Goal: Task Accomplishment & Management: Manage account settings

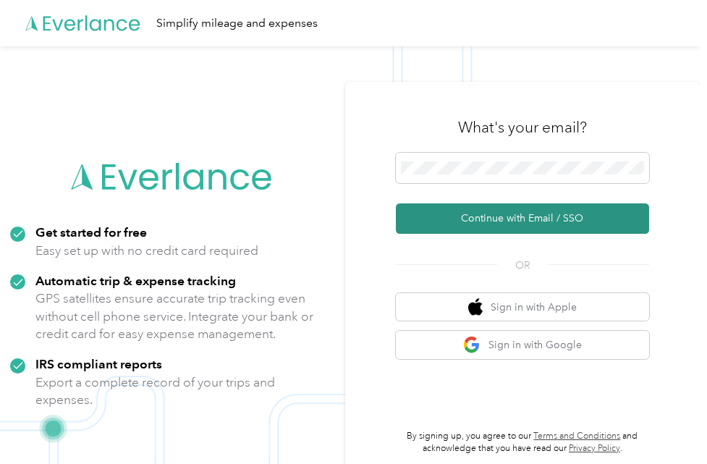
click at [534, 224] on button "Continue with Email / SSO" at bounding box center [522, 218] width 253 height 30
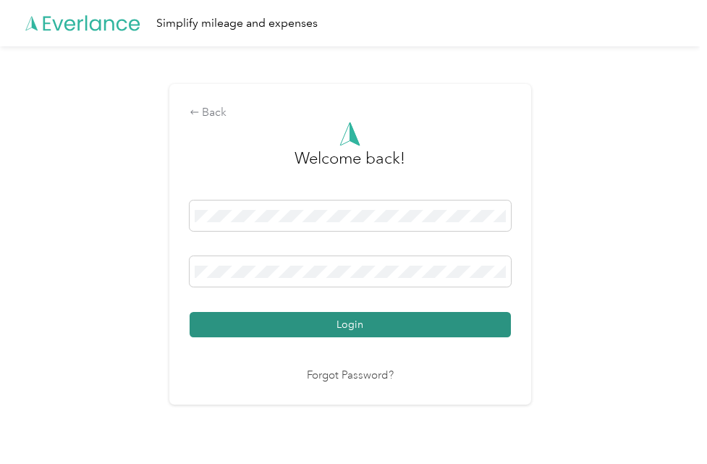
click at [407, 328] on button "Login" at bounding box center [350, 324] width 321 height 25
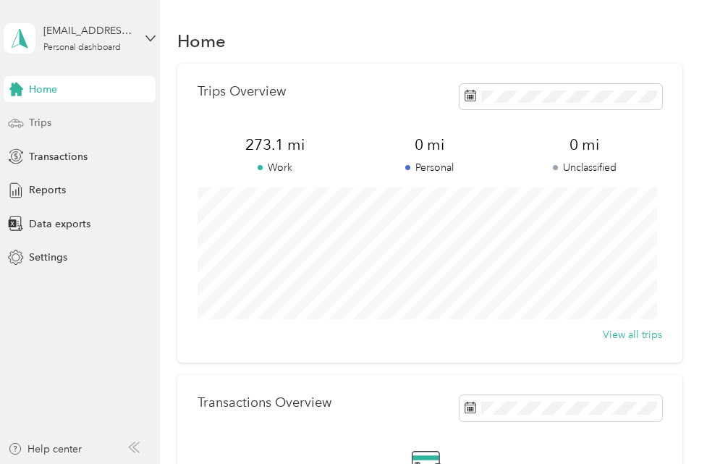
click at [55, 127] on div "Trips" at bounding box center [80, 123] width 152 height 26
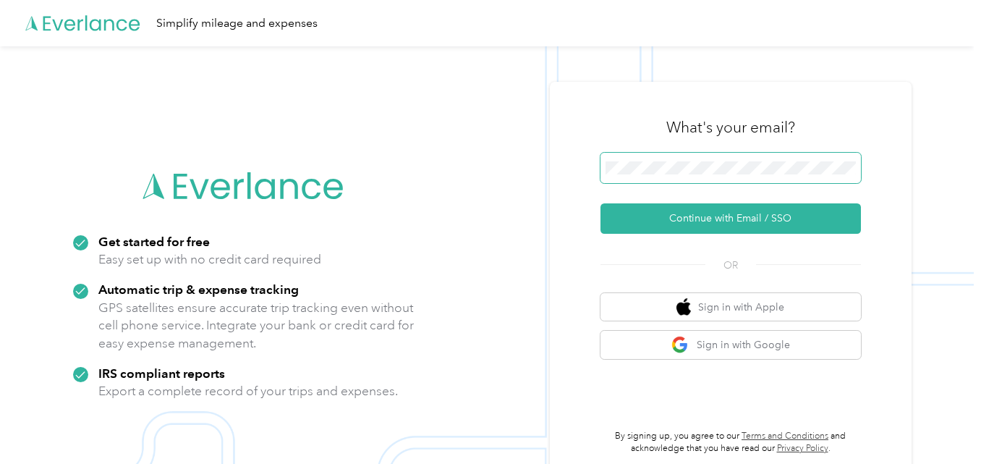
click at [707, 158] on span at bounding box center [730, 168] width 260 height 30
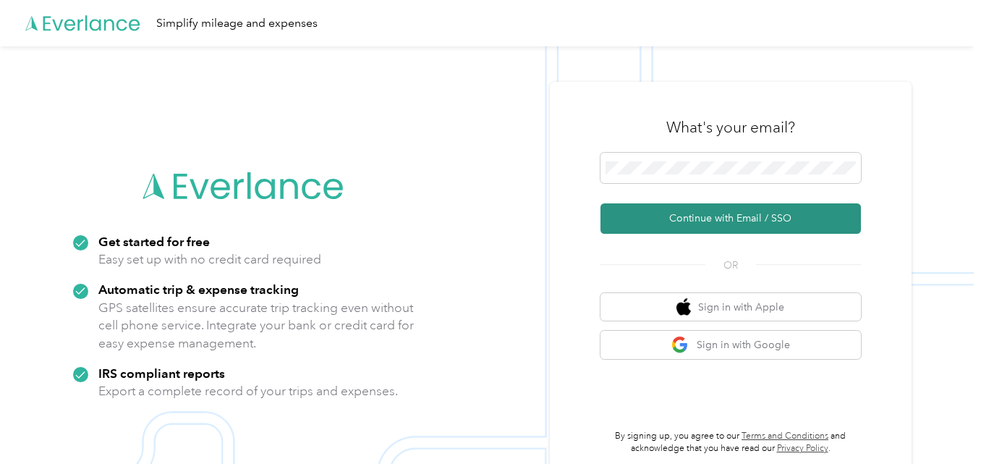
click at [747, 227] on button "Continue with Email / SSO" at bounding box center [730, 218] width 260 height 30
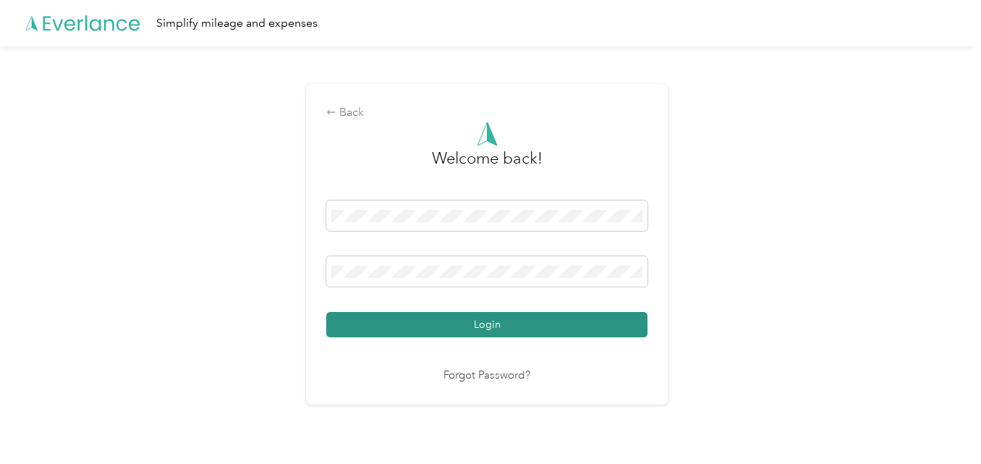
click at [542, 332] on button "Login" at bounding box center [486, 324] width 321 height 25
